Goal: Transaction & Acquisition: Subscribe to service/newsletter

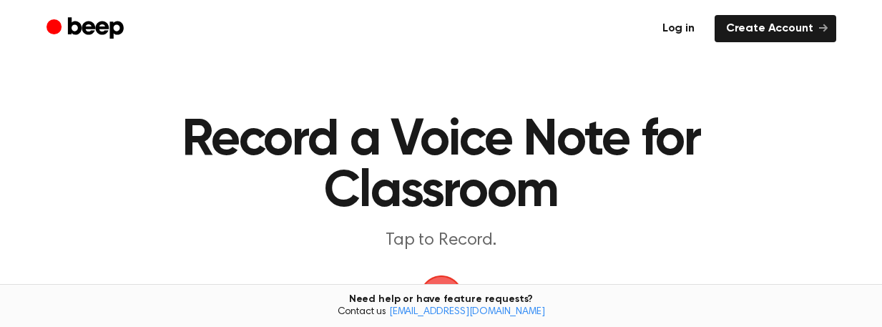
click at [687, 29] on link "Log in" at bounding box center [678, 28] width 55 height 27
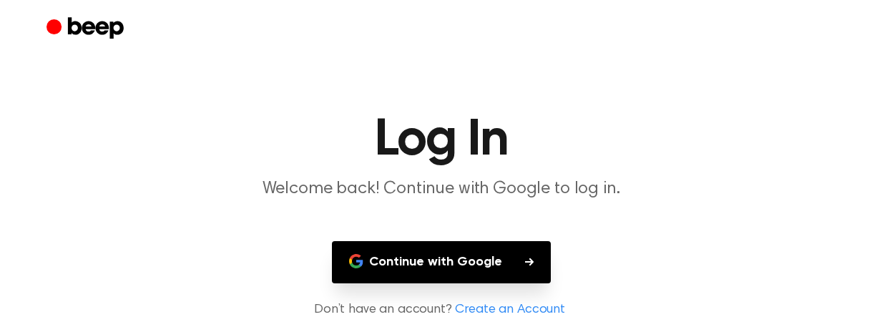
click at [461, 263] on button "Continue with Google" at bounding box center [441, 262] width 219 height 42
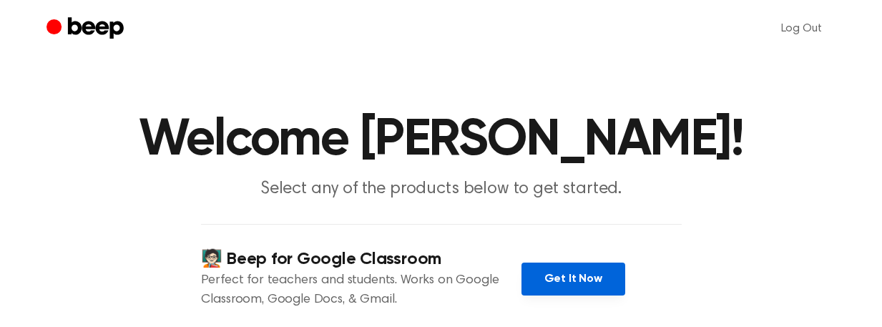
click at [561, 284] on link "Get It Now" at bounding box center [573, 278] width 104 height 33
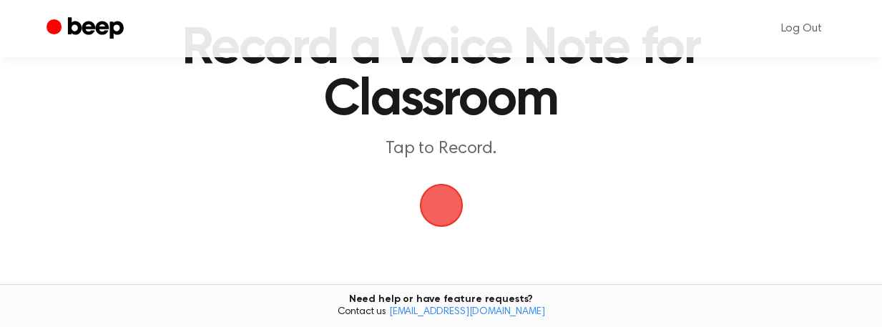
scroll to position [84, 0]
